Goal: Information Seeking & Learning: Learn about a topic

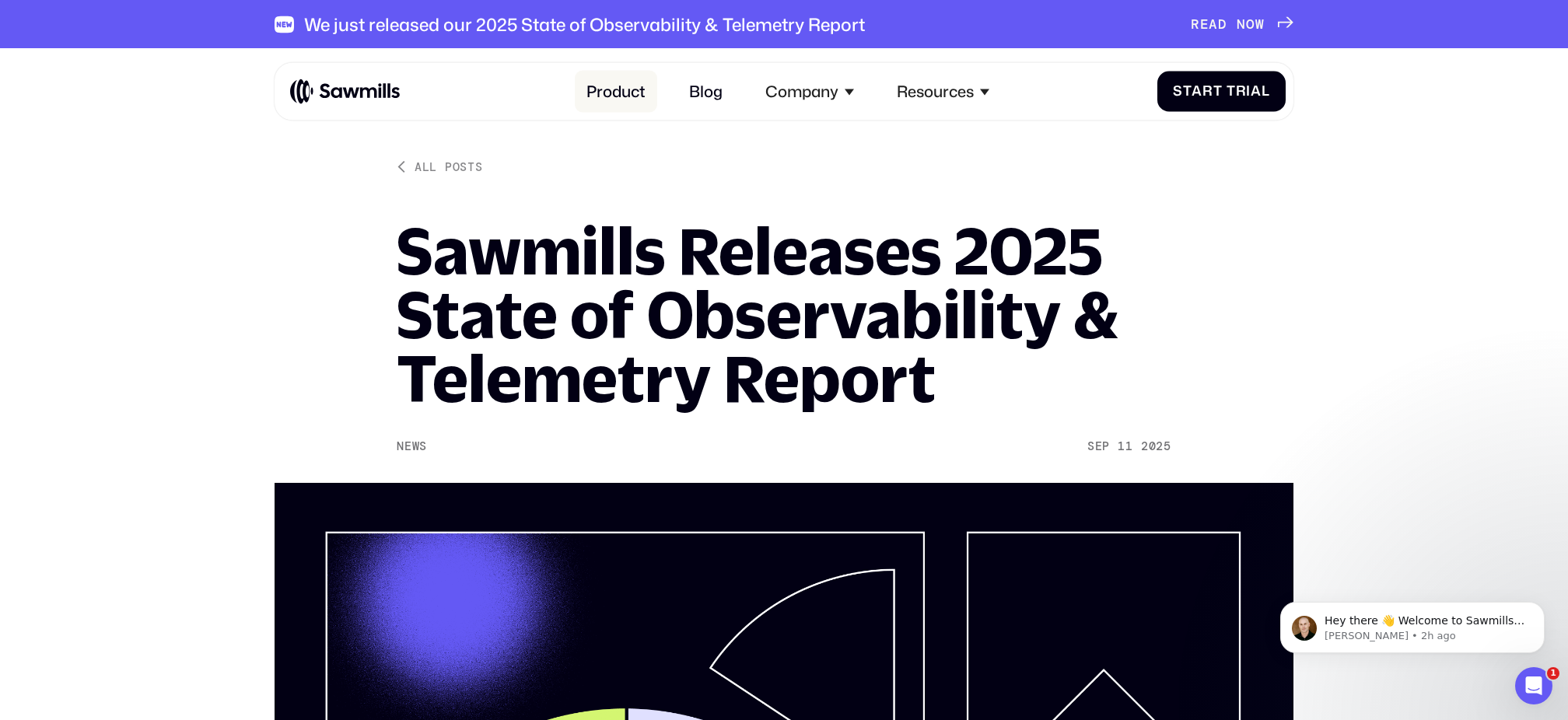
click at [602, 93] on link "Product" at bounding box center [616, 91] width 83 height 42
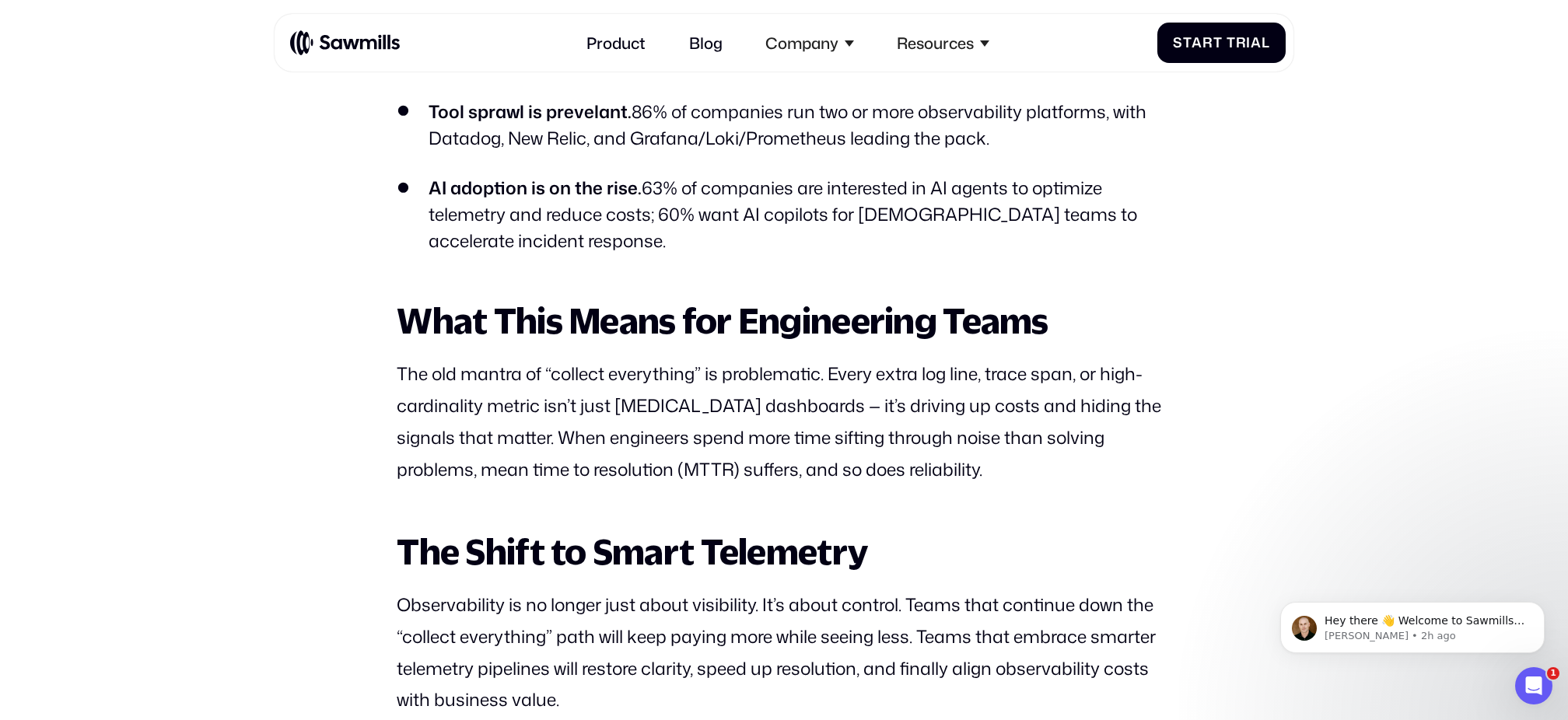
scroll to position [1489, 0]
